Goal: Navigation & Orientation: Find specific page/section

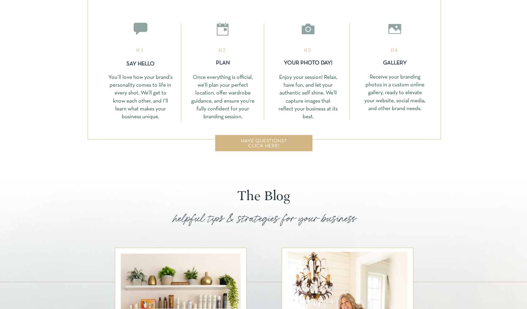
scroll to position [1157, 0]
click at [256, 150] on div at bounding box center [264, 143] width 98 height 17
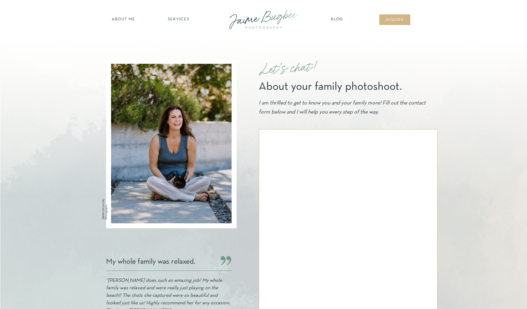
click at [184, 22] on nav "SERVICES" at bounding box center [178, 20] width 35 height 6
click at [185, 62] on nav "BUSINESSES" at bounding box center [179, 63] width 48 height 6
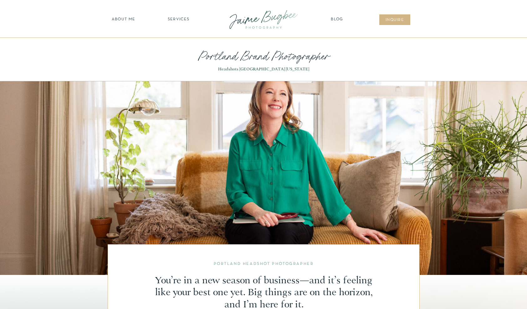
click at [171, 21] on nav "SERVICES" at bounding box center [178, 20] width 35 height 6
click at [183, 72] on nav "FOR PHOTOGS" at bounding box center [179, 73] width 48 height 6
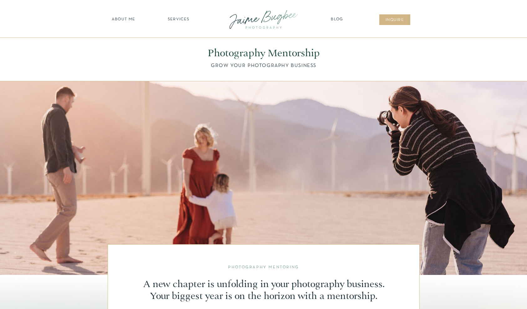
click at [133, 20] on nav "about ME" at bounding box center [123, 20] width 27 height 6
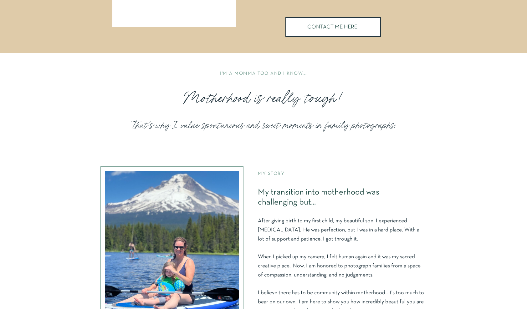
scroll to position [204, 0]
